Goal: Understand process/instructions

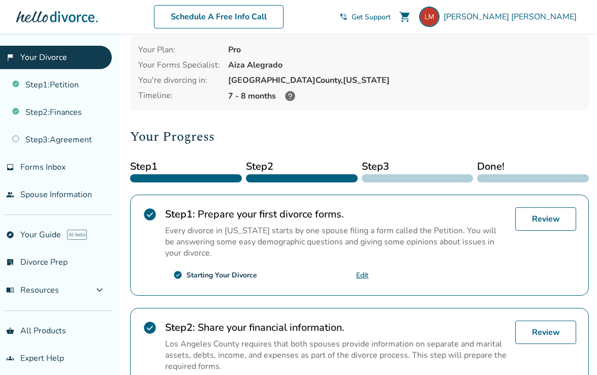
scroll to position [51, 0]
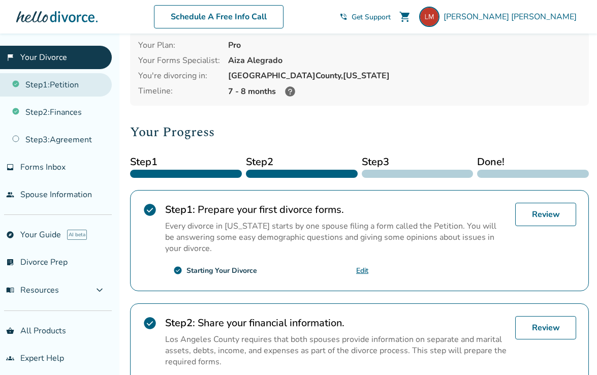
click at [84, 81] on link "Step 1 : Petition" at bounding box center [56, 84] width 112 height 23
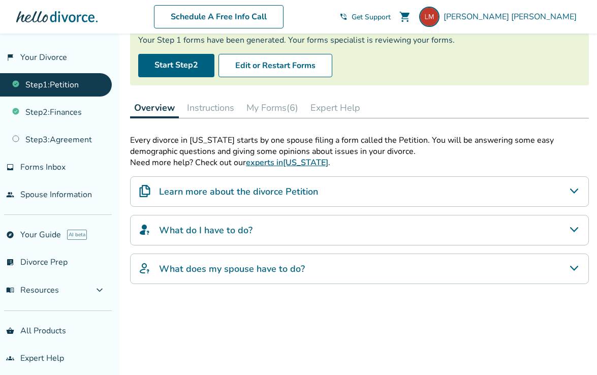
scroll to position [76, 0]
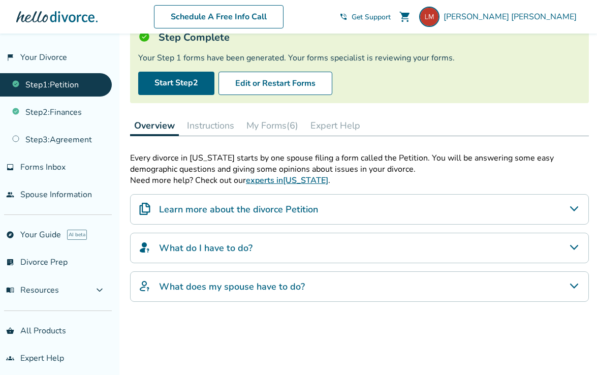
click at [219, 126] on button "Instructions" at bounding box center [210, 125] width 55 height 20
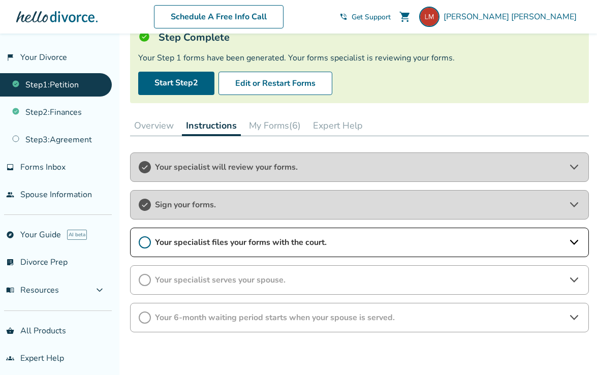
click at [271, 126] on button "My Forms (6)" at bounding box center [275, 125] width 60 height 20
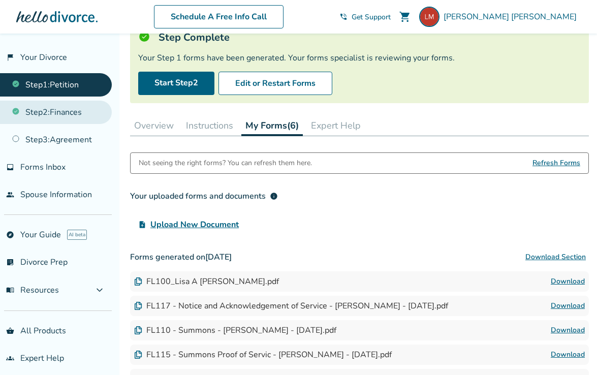
click at [92, 115] on link "Step 2 : Finances" at bounding box center [56, 112] width 112 height 23
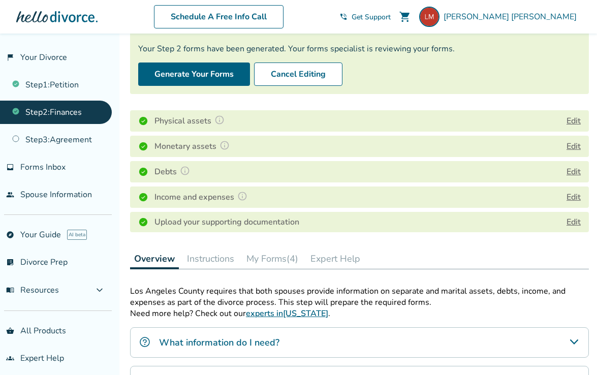
scroll to position [105, 0]
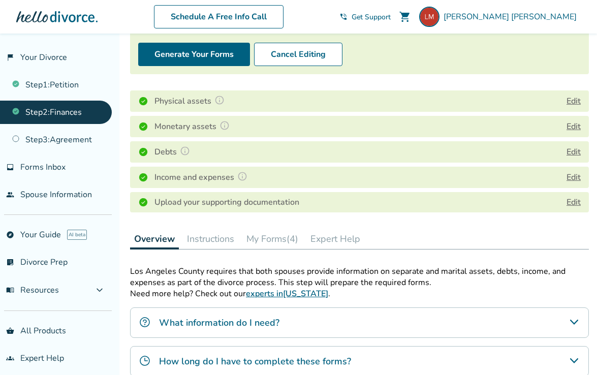
click at [275, 234] on button "My Forms (4)" at bounding box center [272, 239] width 60 height 20
